Goal: Task Accomplishment & Management: Complete application form

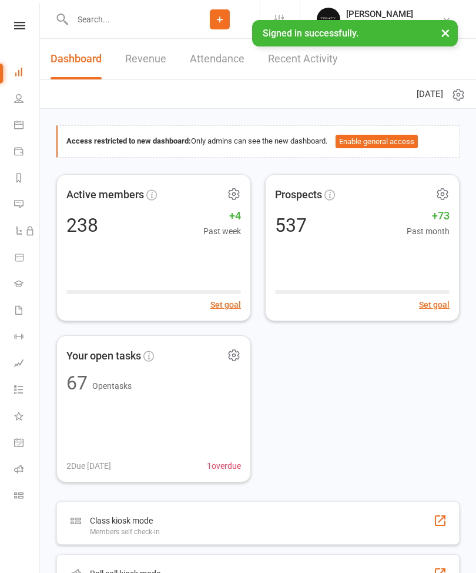
click at [19, 38] on div "Clubworx" at bounding box center [19, 41] width 39 height 38
click at [15, 28] on icon at bounding box center [19, 26] width 11 height 8
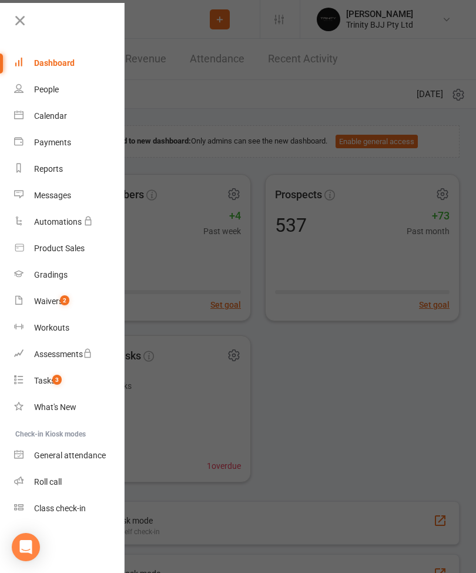
click at [16, 18] on icon at bounding box center [20, 20] width 16 height 16
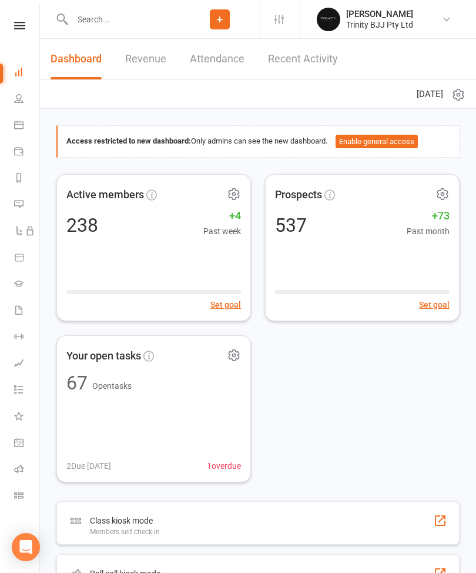
click at [11, 285] on li "Gradings" at bounding box center [19, 285] width 39 height 26
click at [19, 284] on icon at bounding box center [18, 283] width 9 height 9
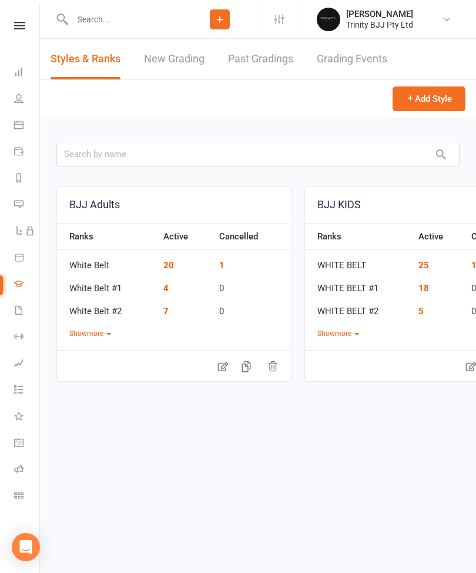
click at [171, 42] on link "New Grading" at bounding box center [174, 59] width 61 height 41
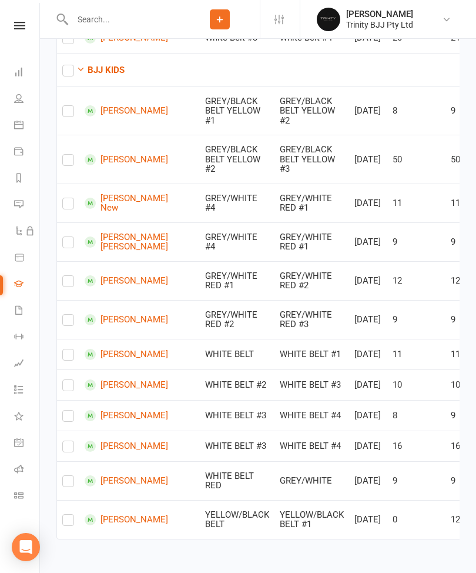
scroll to position [732, 0]
click at [71, 357] on label at bounding box center [68, 357] width 12 height 0
click at [71, 349] on input "checkbox" at bounding box center [68, 349] width 12 height 0
checkbox input "true"
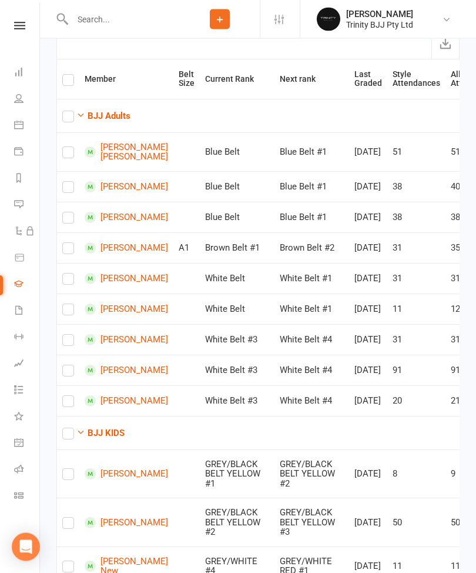
scroll to position [0, 0]
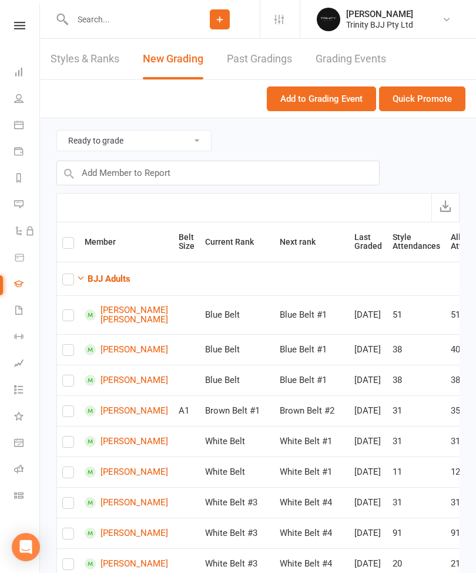
click at [440, 89] on button "Quick Promote" at bounding box center [422, 98] width 86 height 25
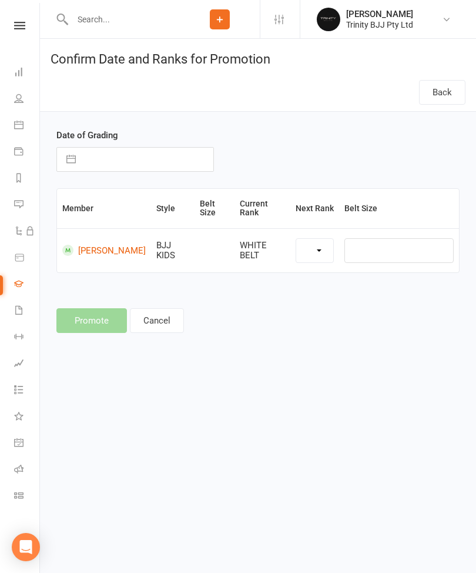
select select "39734"
